Goal: Task Accomplishment & Management: Use online tool/utility

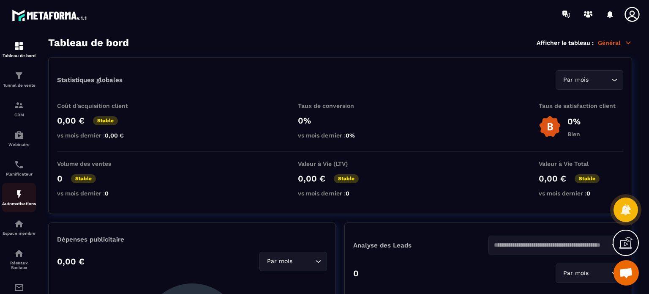
click at [23, 202] on div "Automatisations" at bounding box center [19, 197] width 34 height 17
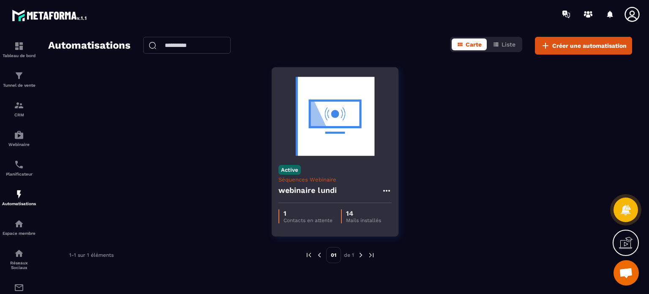
click at [321, 197] on div "webinaire lundi" at bounding box center [335, 193] width 113 height 20
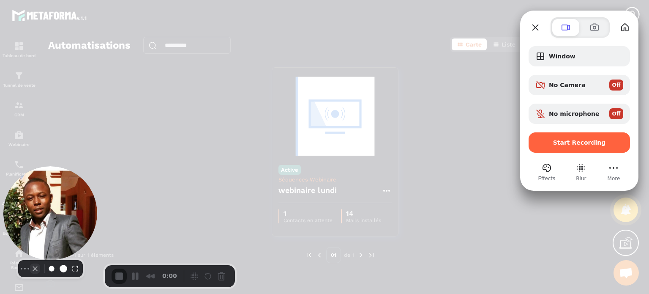
click at [30, 270] on button "Camera off" at bounding box center [35, 268] width 10 height 10
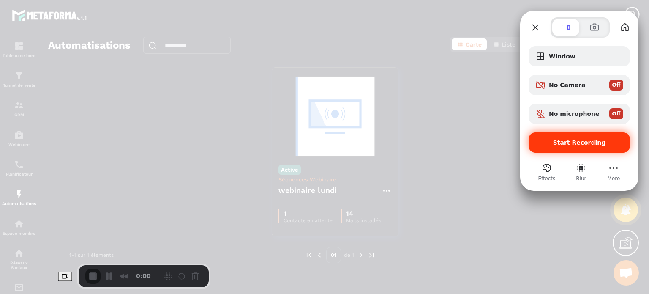
click at [576, 141] on span "Start Recording" at bounding box center [579, 142] width 53 height 7
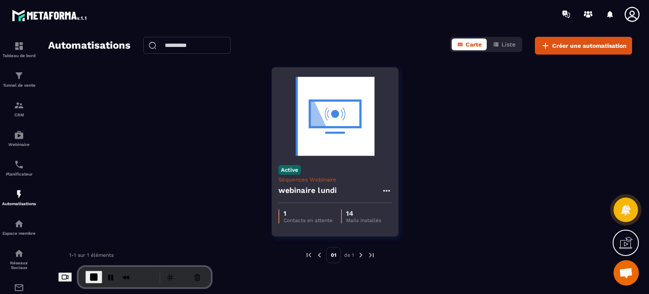
click at [343, 161] on div "Active Séquences Webinaire webinaire [DATE]" at bounding box center [335, 180] width 126 height 44
click at [338, 134] on img at bounding box center [335, 116] width 113 height 85
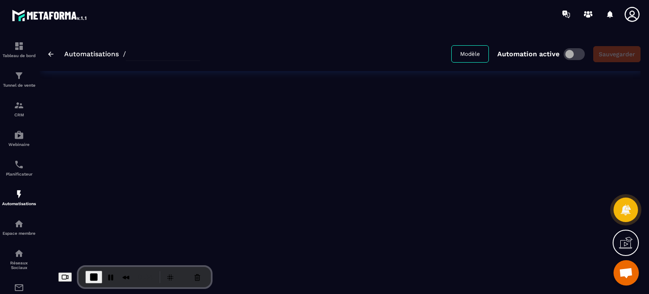
type input "**********"
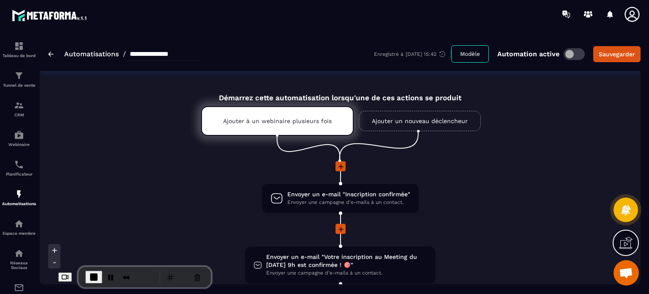
click at [341, 165] on icon at bounding box center [341, 166] width 8 height 8
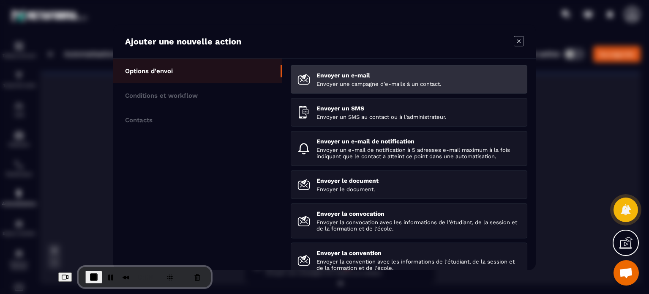
click at [336, 86] on p "Envoyer une campagne d'e-mails à un contact." at bounding box center [419, 83] width 204 height 6
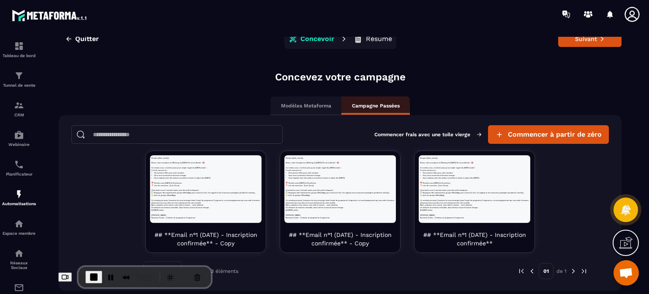
scroll to position [14, 0]
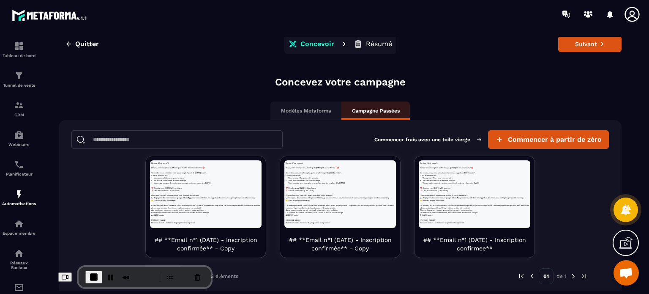
click at [322, 113] on p "Modèles Metaforma" at bounding box center [306, 110] width 50 height 7
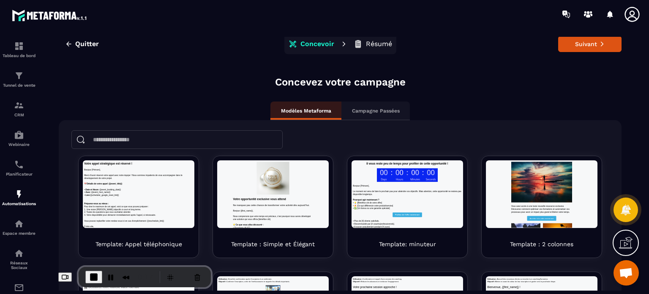
scroll to position [0, 0]
click at [366, 111] on p "Campagne Passées" at bounding box center [376, 110] width 48 height 7
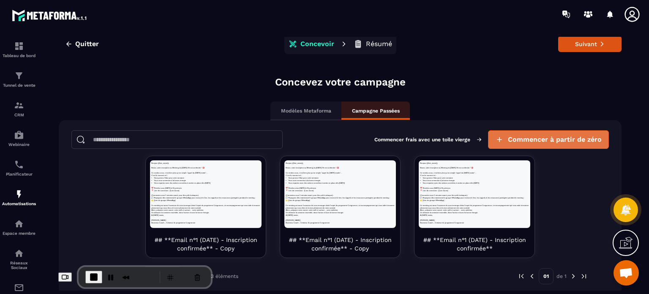
click at [517, 142] on span "Commencer à partir de zéro" at bounding box center [555, 139] width 94 height 8
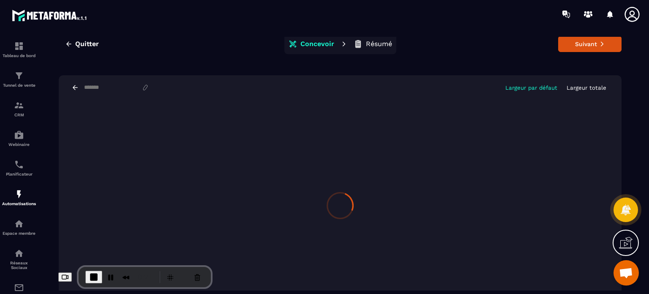
click at [106, 85] on input at bounding box center [112, 87] width 58 height 7
type input "*********"
click at [604, 41] on button "Suivant" at bounding box center [589, 44] width 63 height 16
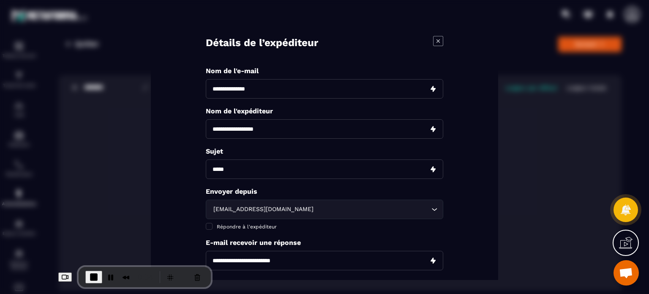
click at [305, 89] on input "Modal window" at bounding box center [325, 88] width 238 height 19
type input "*********"
click at [249, 137] on input "Modal window" at bounding box center [325, 128] width 238 height 19
type input "*"
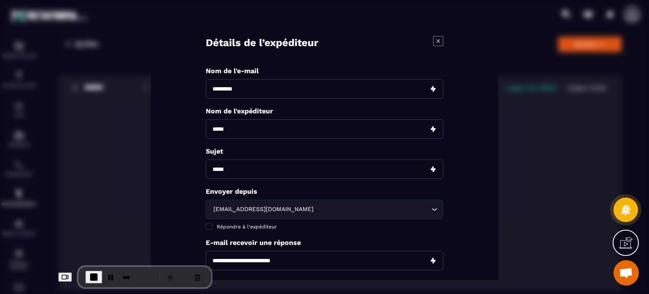
type input "*****"
click at [245, 157] on div "Nom de l'e-mail ********* Nom de l'expéditeur ***** Sujet Envoyer depuis [EMAIL…" at bounding box center [325, 179] width 238 height 225
click at [244, 168] on input "Modal window" at bounding box center [325, 168] width 238 height 19
type input "*********"
click at [223, 225] on span "Répondre à l'expéditeur" at bounding box center [247, 227] width 60 height 6
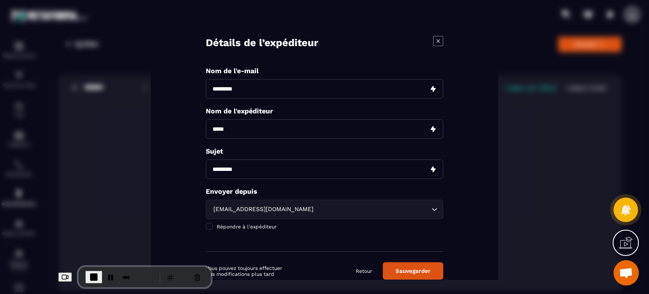
click at [434, 264] on button "Sauvegarder" at bounding box center [413, 270] width 60 height 17
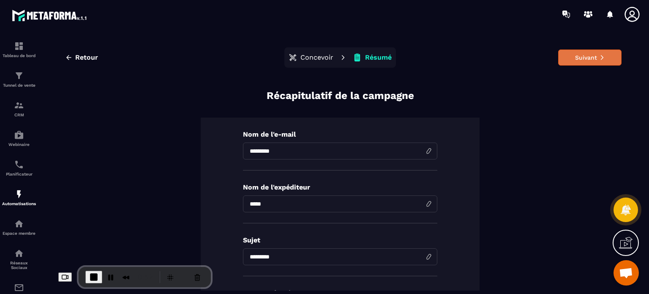
click at [585, 63] on button "Suivant" at bounding box center [589, 57] width 63 height 16
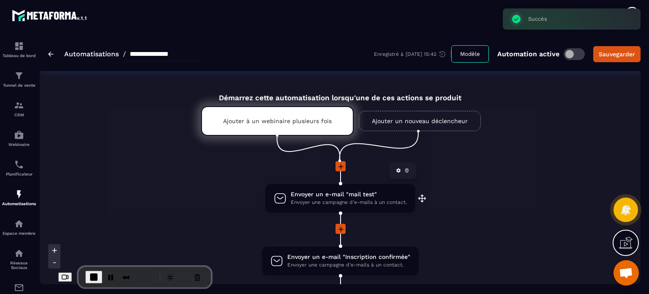
click at [404, 173] on link at bounding box center [407, 170] width 8 height 8
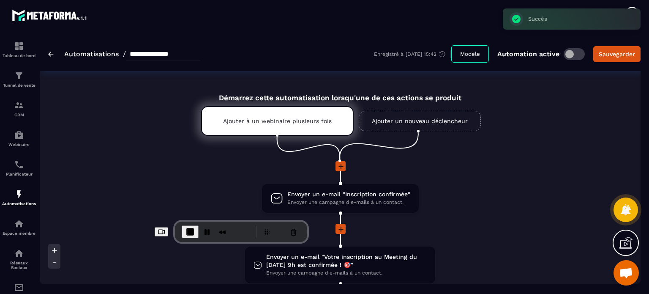
drag, startPoint x: 92, startPoint y: 268, endPoint x: 189, endPoint y: 223, distance: 107.0
click at [189, 225] on div "1:00" at bounding box center [217, 232] width 71 height 14
click at [15, 284] on link "E-mailing" at bounding box center [19, 291] width 34 height 30
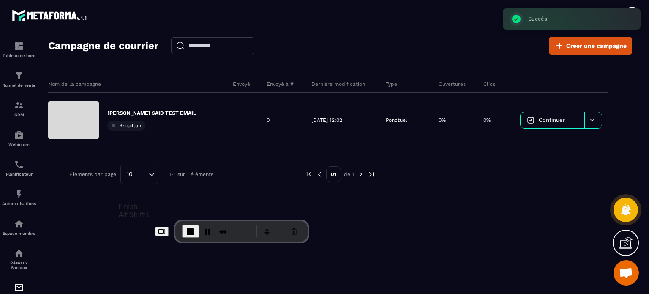
click at [186, 229] on span "End Recording" at bounding box center [191, 231] width 10 height 10
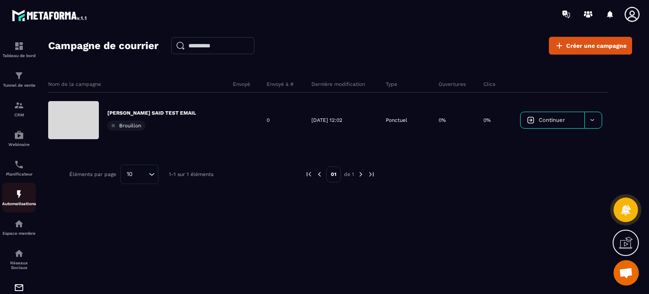
click at [20, 206] on p "Automatisations" at bounding box center [19, 203] width 34 height 5
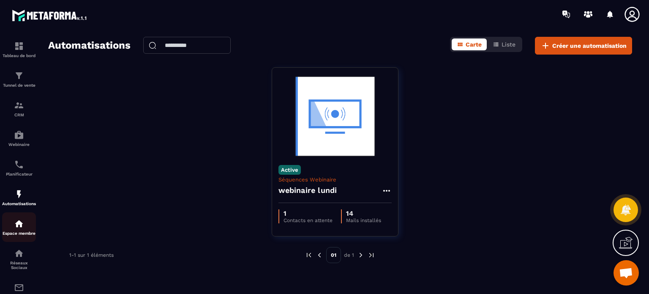
click at [16, 221] on img at bounding box center [19, 223] width 10 height 10
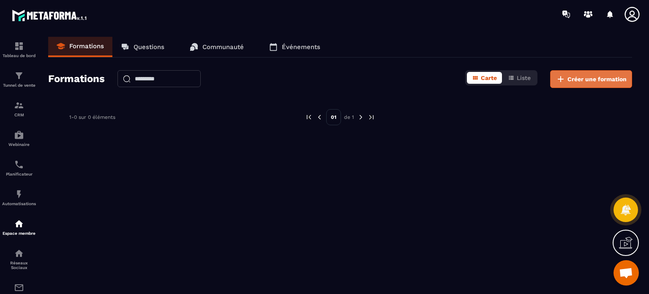
click at [601, 83] on button "Créer une formation" at bounding box center [591, 79] width 82 height 18
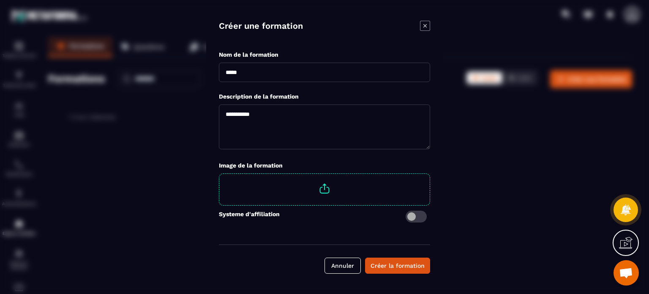
click at [313, 56] on div "Nom de la formation" at bounding box center [324, 54] width 211 height 8
click at [312, 74] on input "Modal window" at bounding box center [324, 72] width 211 height 19
type input "*"
click at [421, 27] on icon "Modal window" at bounding box center [425, 26] width 10 height 10
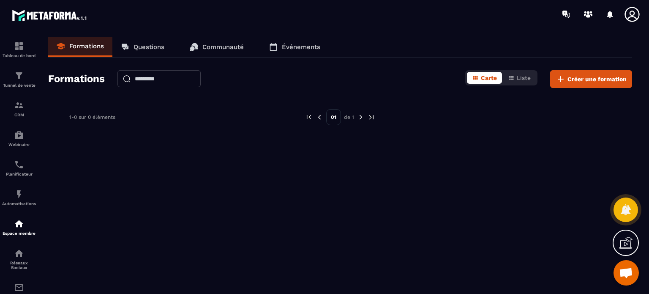
click at [635, 19] on icon at bounding box center [632, 14] width 17 height 17
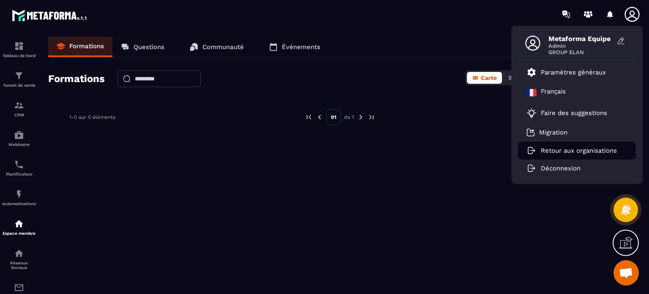
click at [570, 154] on li "Retour aux organisations" at bounding box center [577, 151] width 118 height 18
click at [560, 148] on p "Retour aux organisations" at bounding box center [579, 151] width 76 height 8
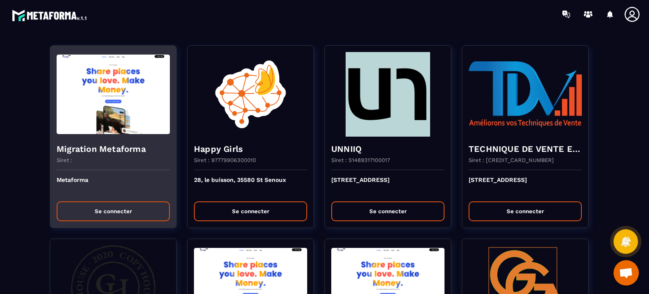
click at [120, 209] on button "Se connecter" at bounding box center [113, 211] width 113 height 20
